Goal: Transaction & Acquisition: Obtain resource

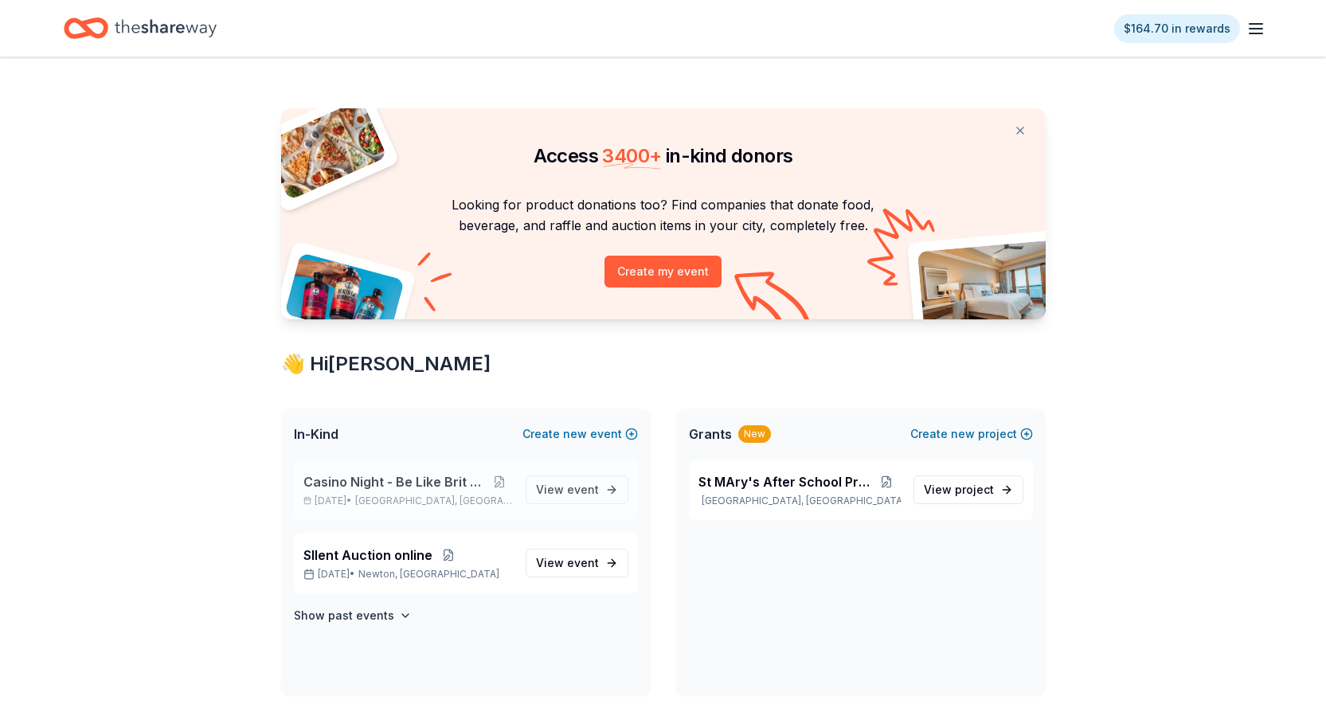
click at [360, 481] on span "Casino Night - Be Like Brit 15 Years" at bounding box center [394, 481] width 183 height 19
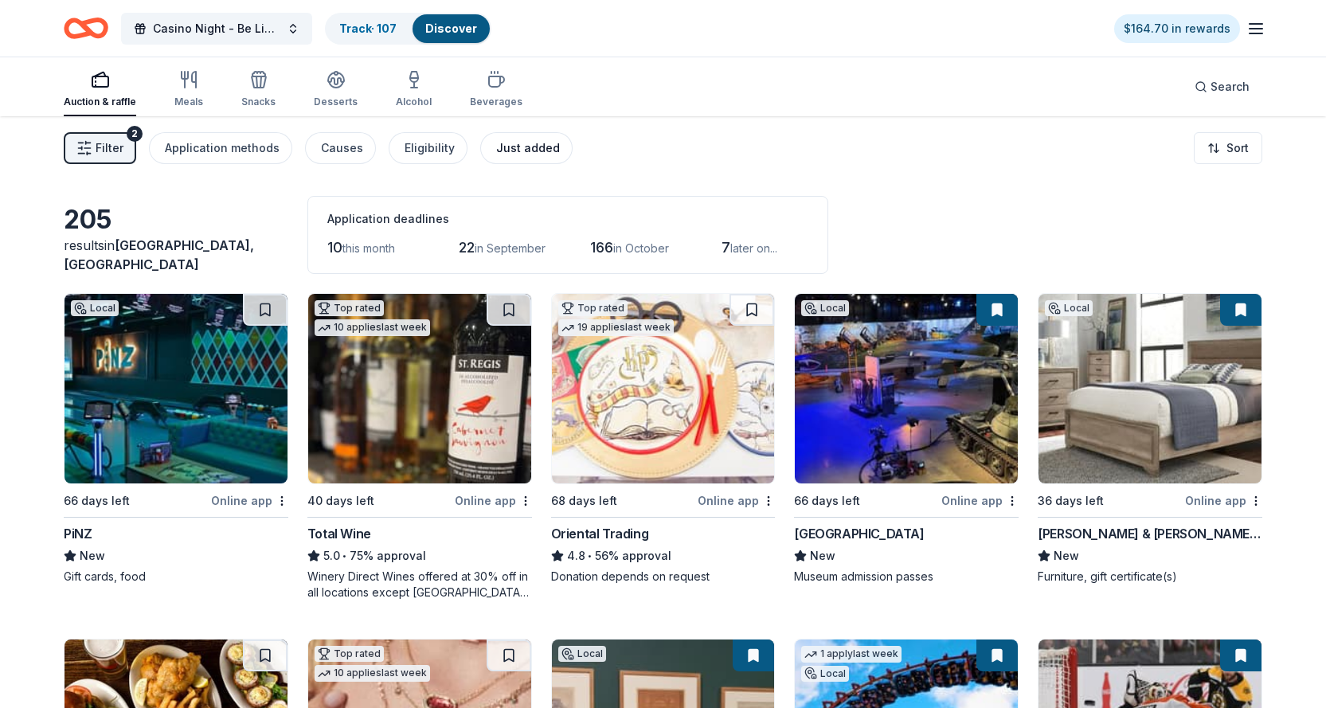
click at [509, 148] on div "Just added" at bounding box center [528, 148] width 64 height 19
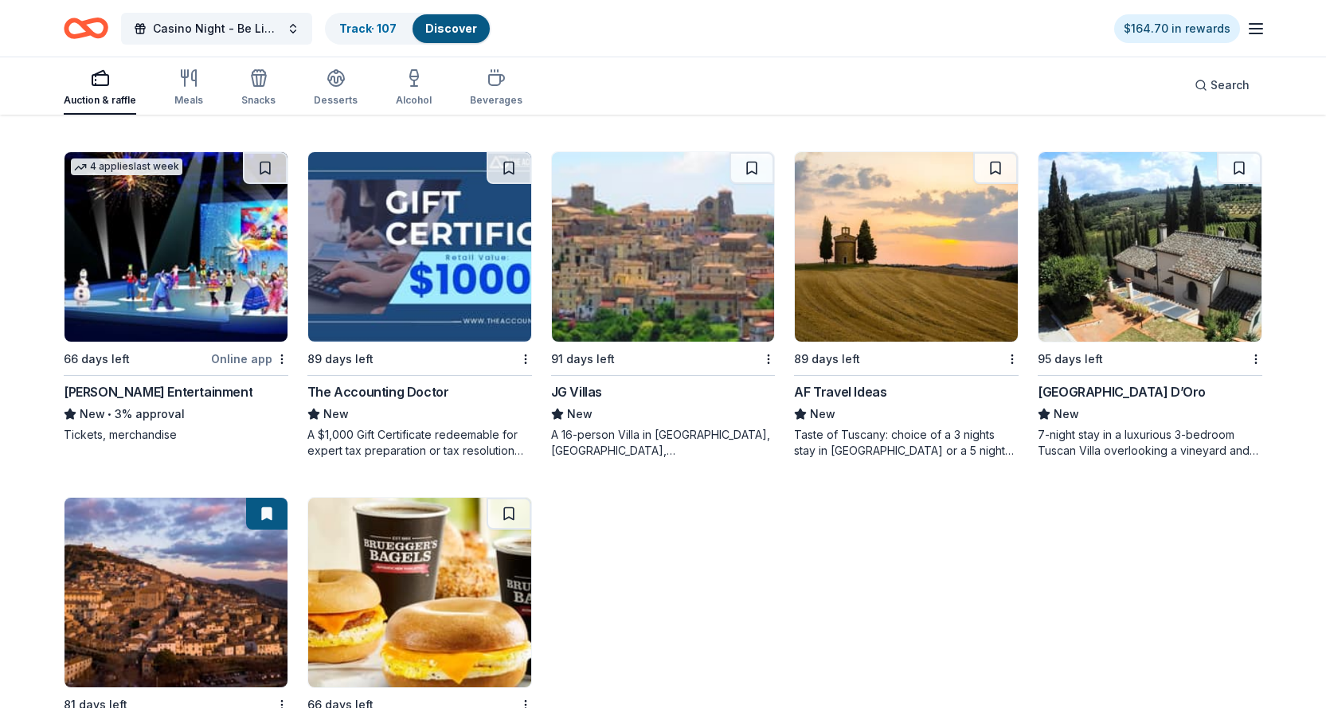
scroll to position [879, 0]
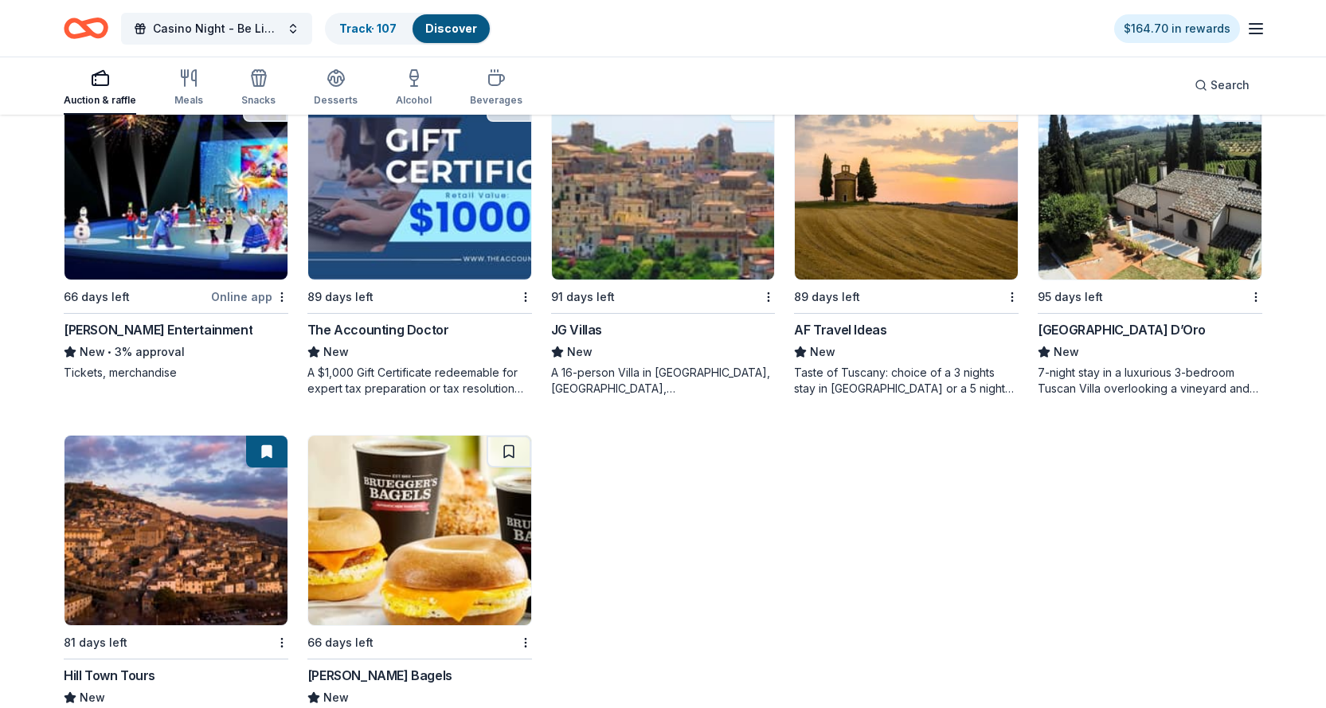
click at [1086, 332] on div "[GEOGRAPHIC_DATA] D’Oro" at bounding box center [1122, 329] width 168 height 19
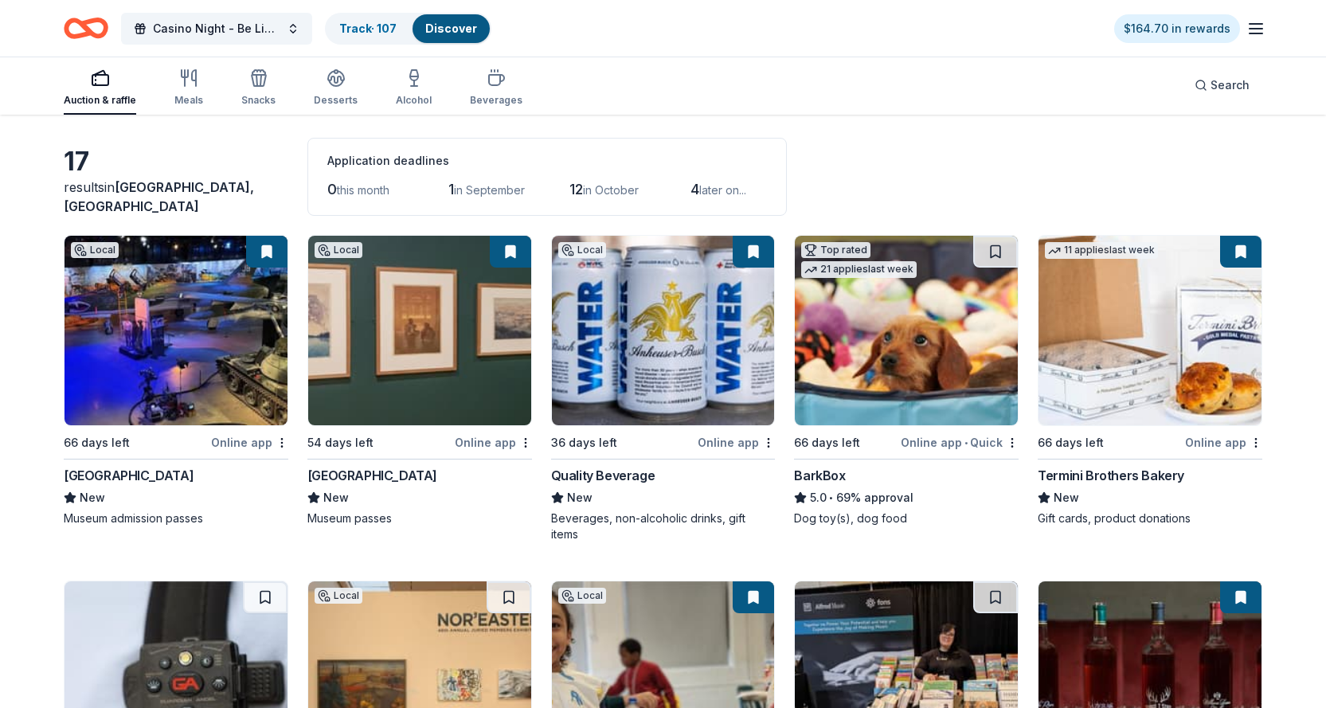
scroll to position [0, 0]
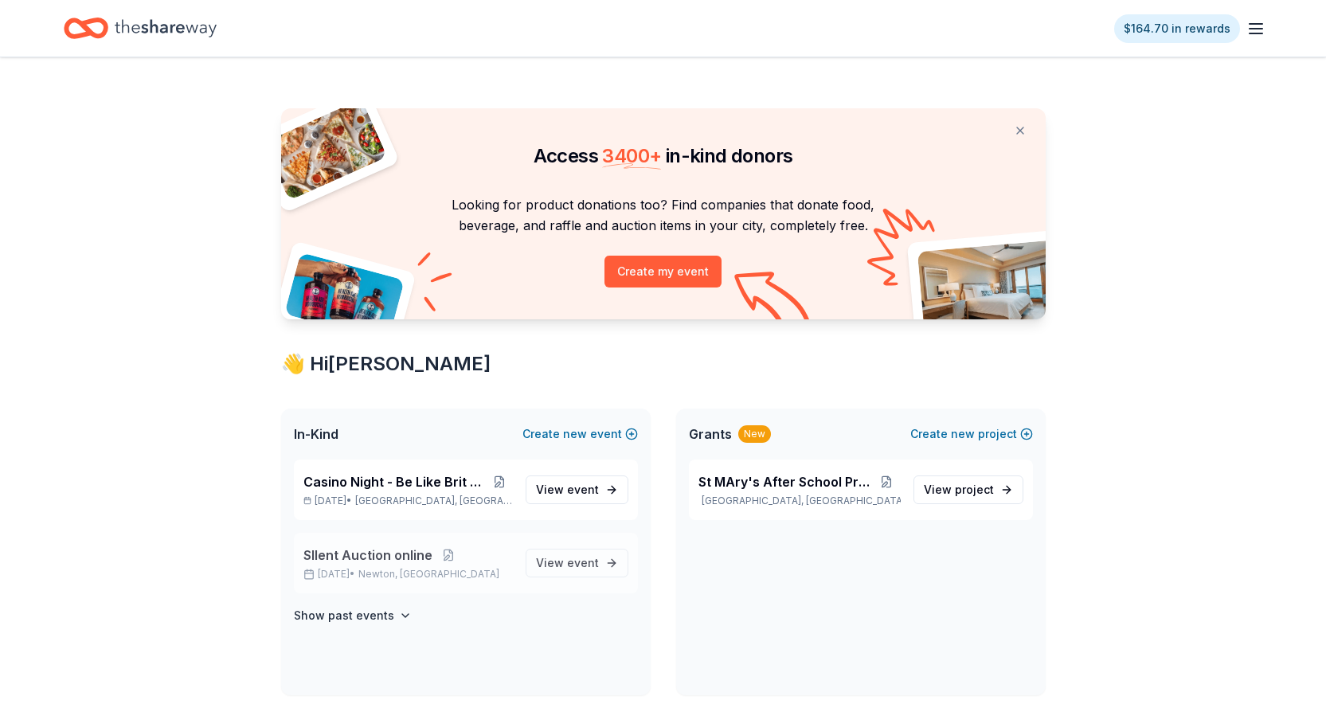
click at [366, 557] on span "SIlent Auction online" at bounding box center [367, 555] width 129 height 19
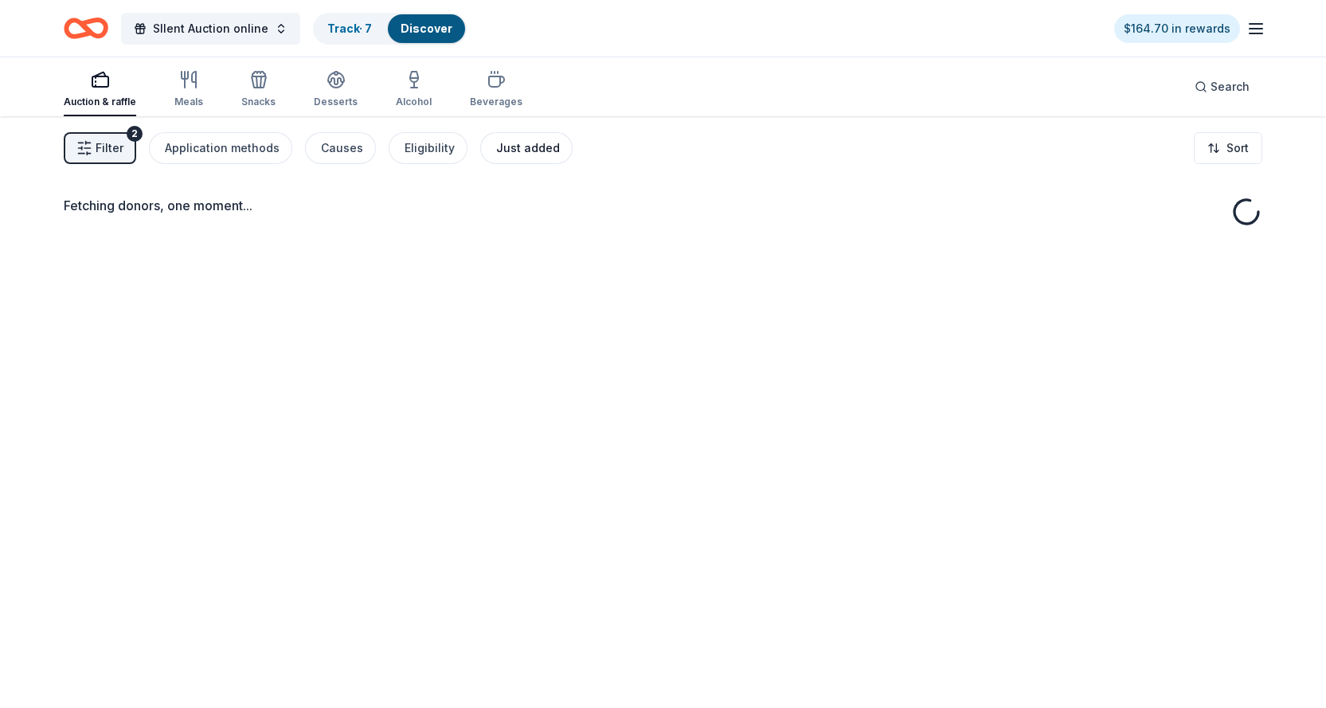
click at [522, 149] on div "Just added" at bounding box center [528, 148] width 64 height 19
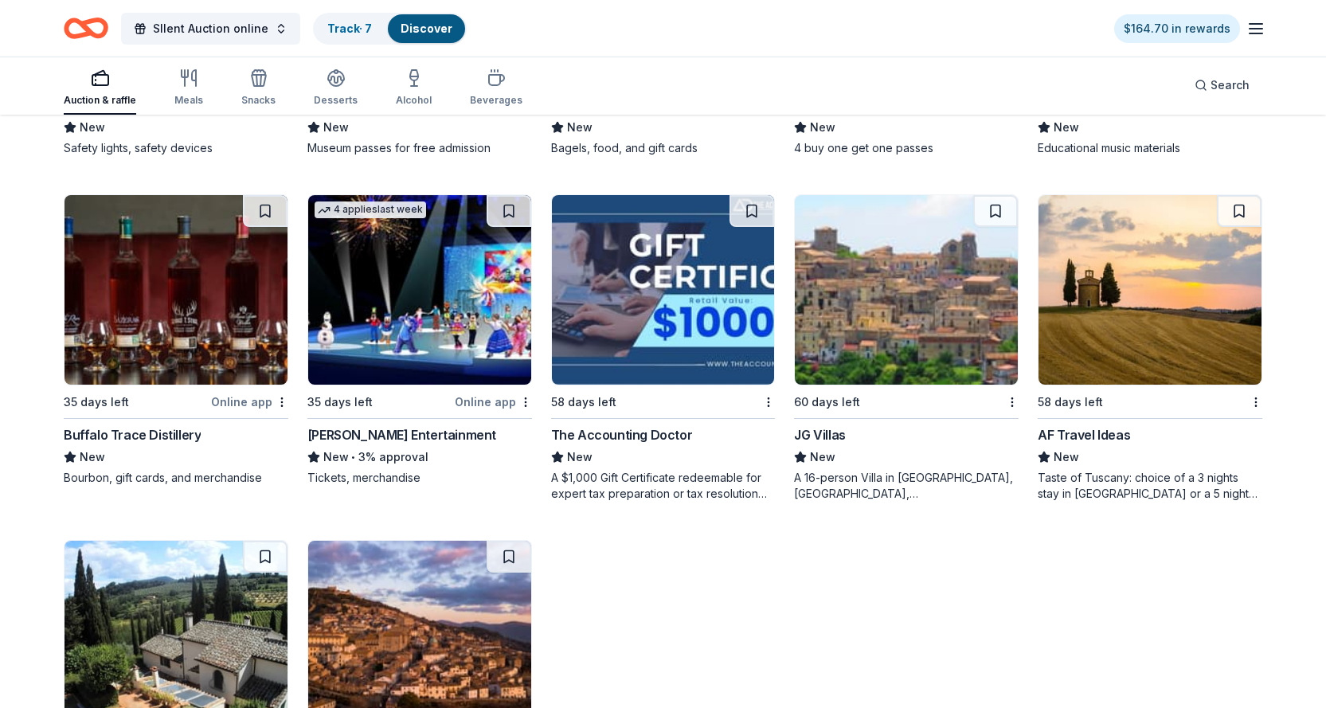
scroll to position [1219, 0]
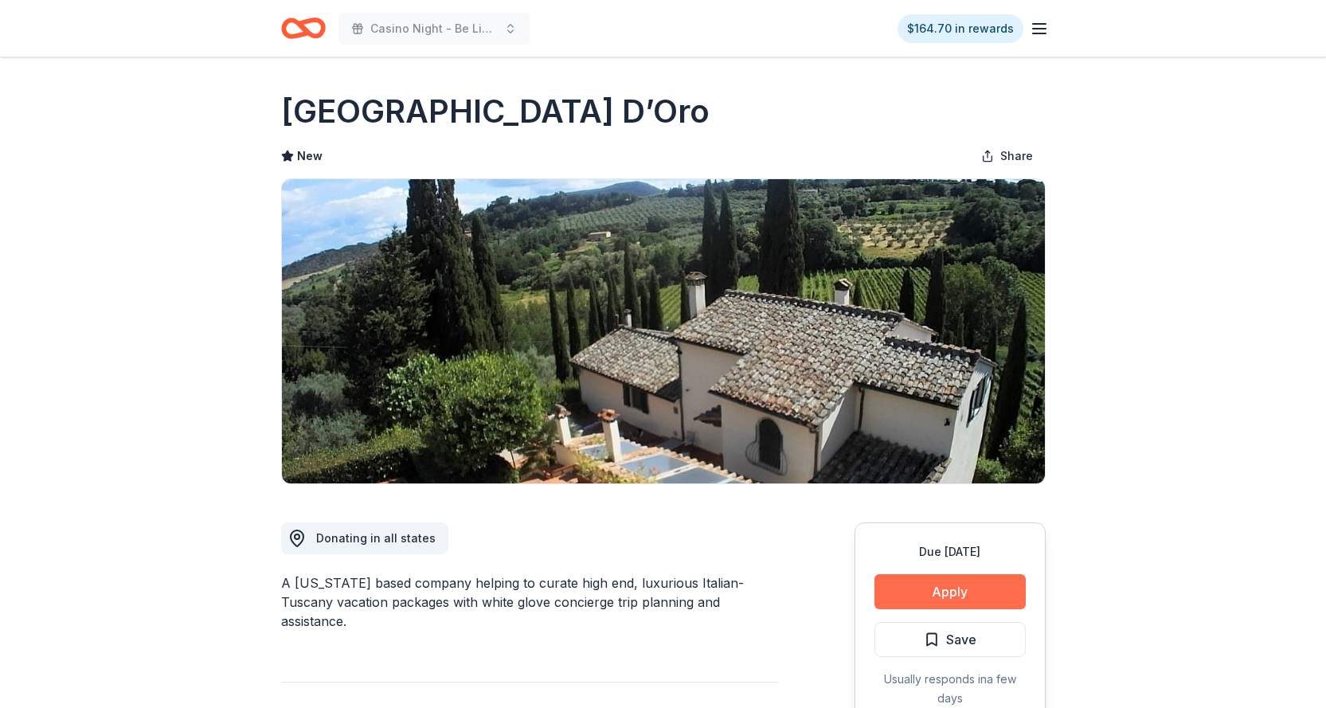
click at [949, 594] on button "Apply" at bounding box center [950, 591] width 151 height 35
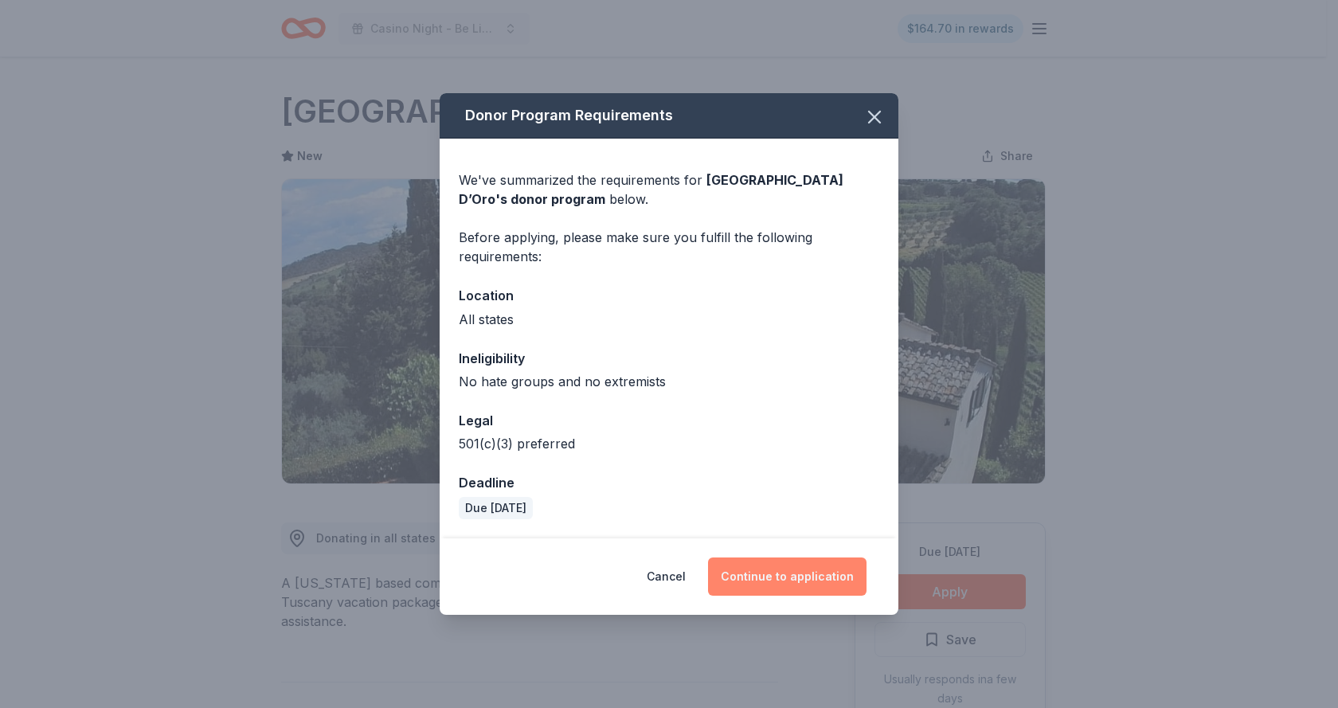
click at [781, 575] on button "Continue to application" at bounding box center [787, 577] width 159 height 38
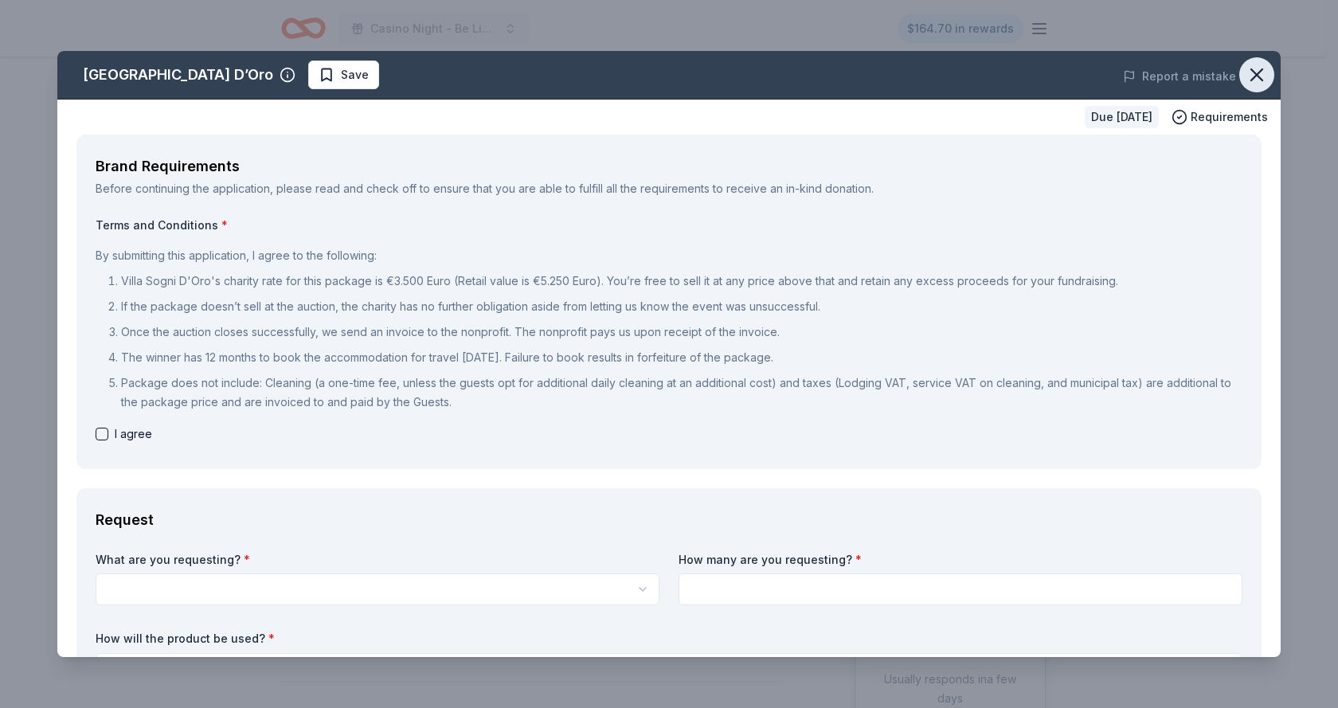
click at [1246, 77] on icon "button" at bounding box center [1257, 75] width 22 height 22
